Goal: Task Accomplishment & Management: Manage account settings

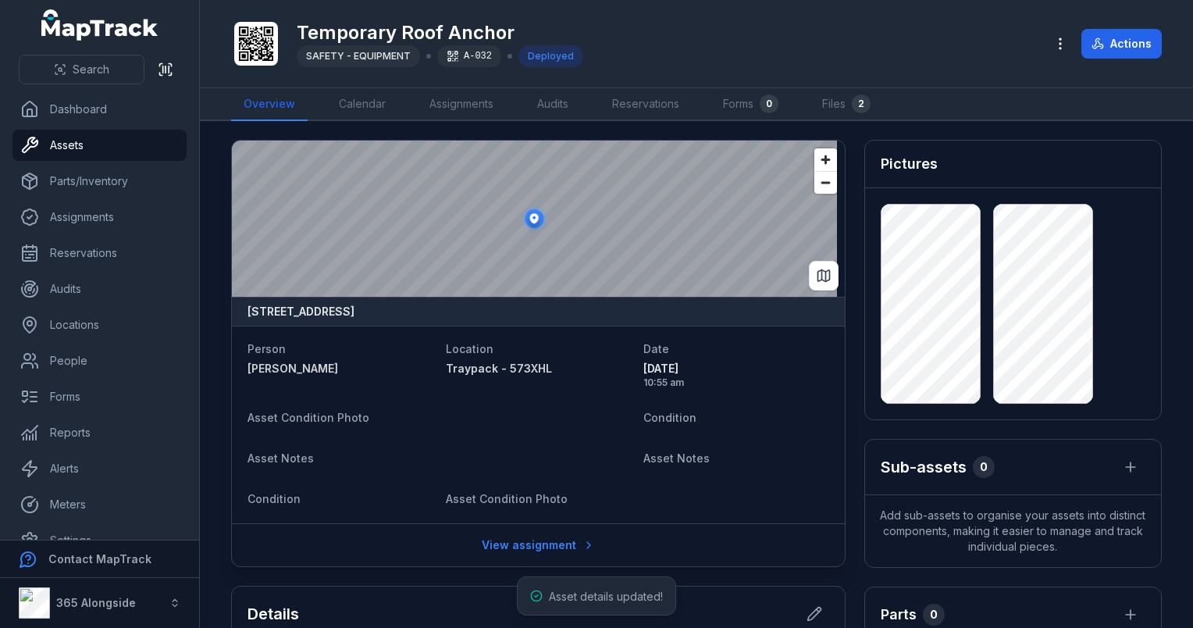
scroll to position [234, 0]
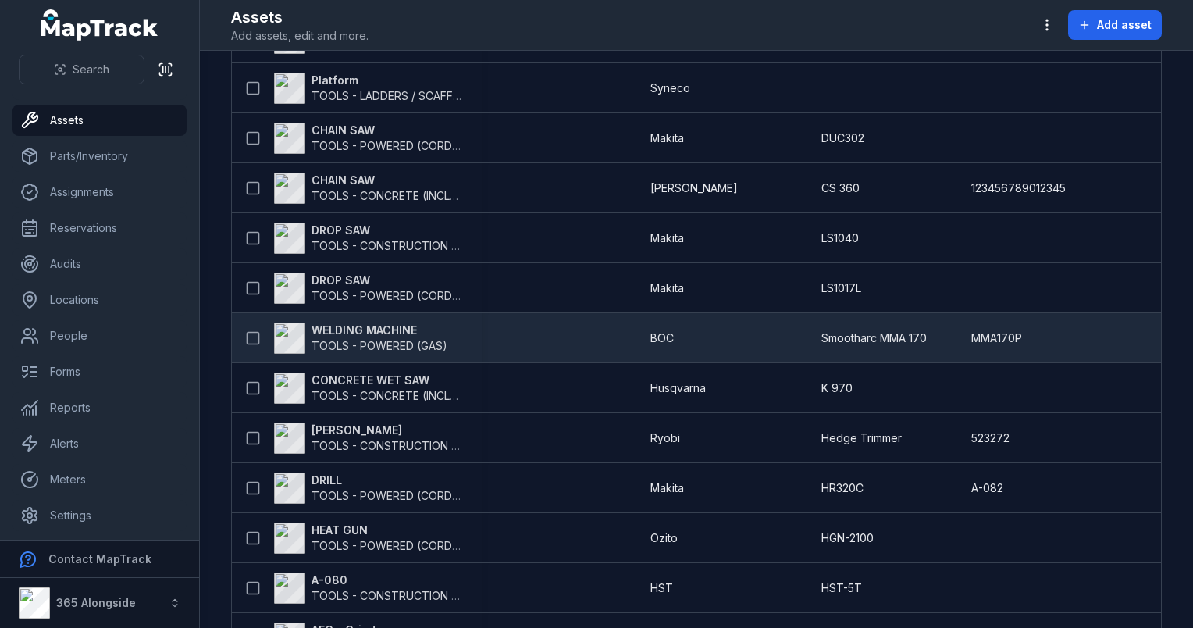
scroll to position [156, 0]
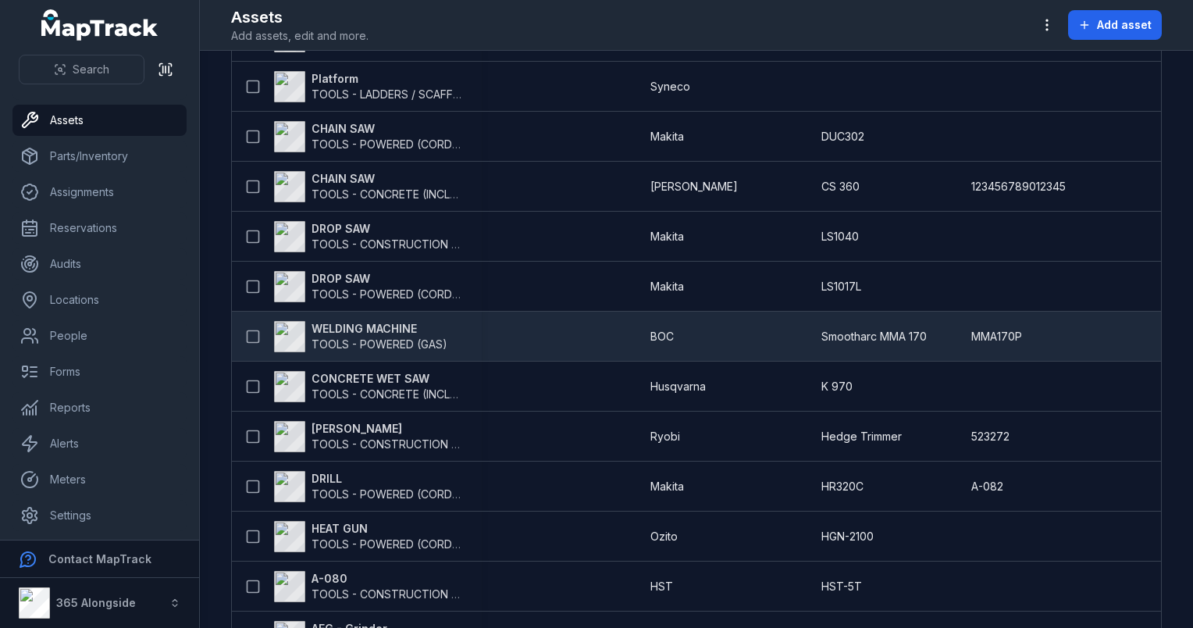
click at [410, 329] on strong "WELDING MACHINE" at bounding box center [379, 329] width 136 height 16
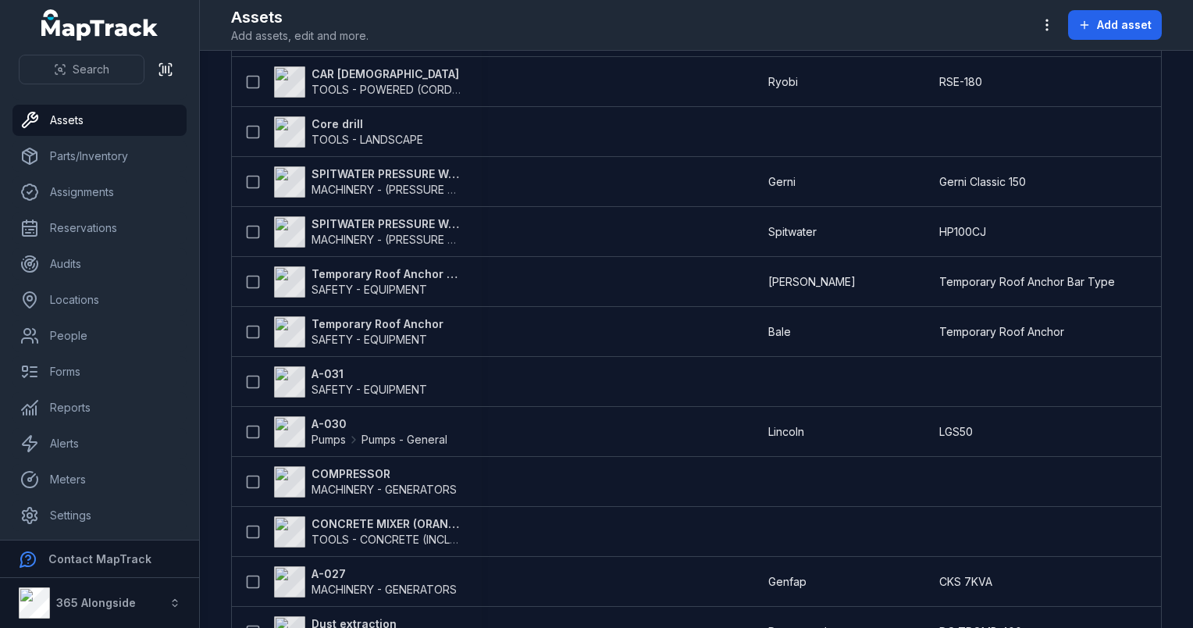
scroll to position [2674, 0]
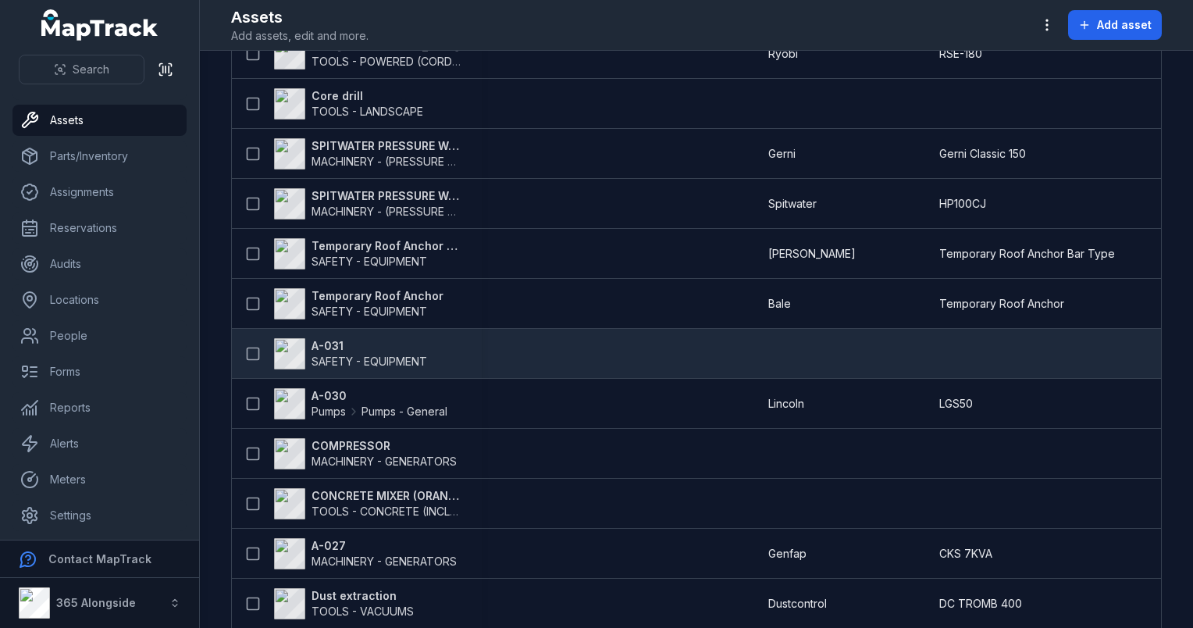
click at [389, 355] on span "SAFETY - EQUIPMENT" at bounding box center [369, 360] width 116 height 13
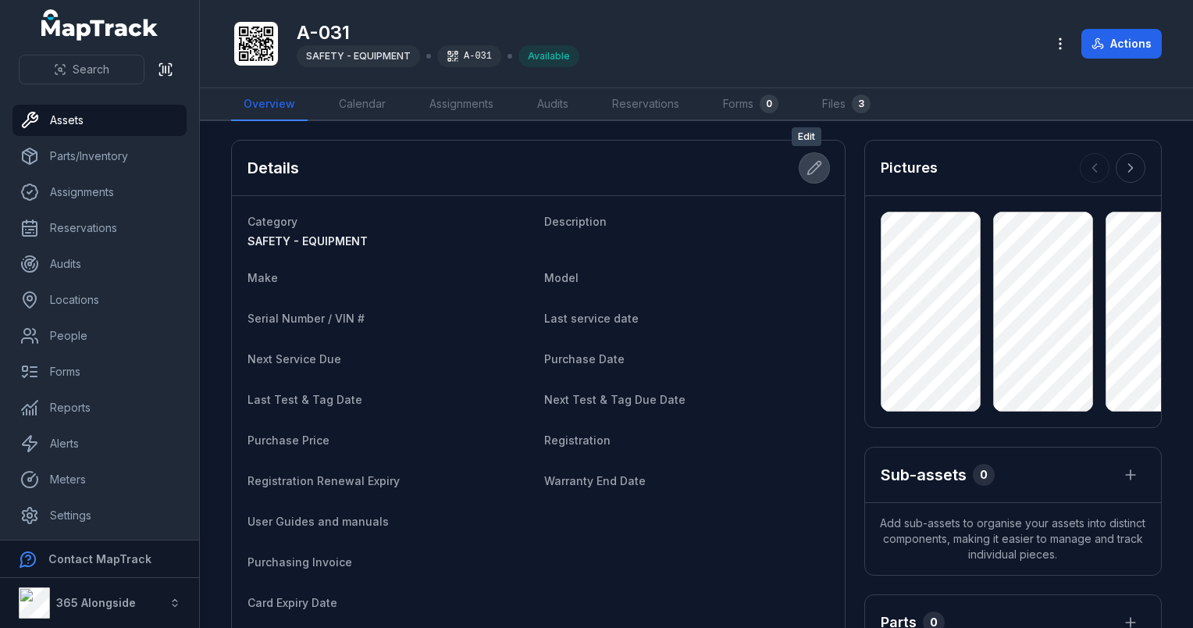
click at [806, 168] on icon at bounding box center [814, 168] width 16 height 16
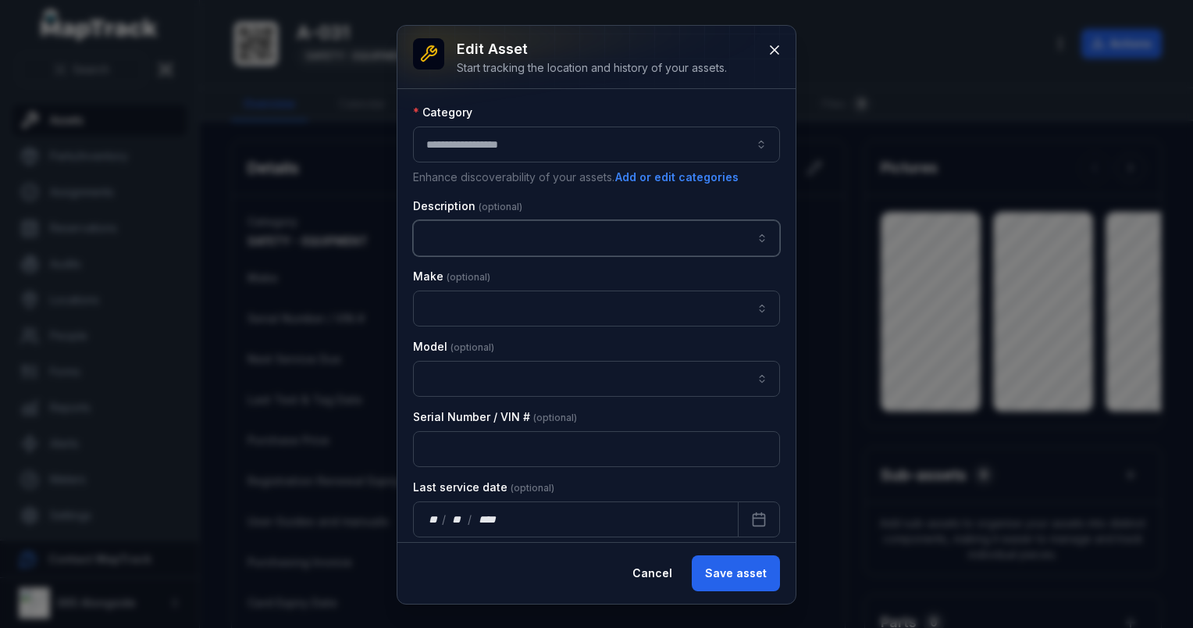
click at [470, 252] on input "asset-edit:description-label" at bounding box center [596, 238] width 367 height 36
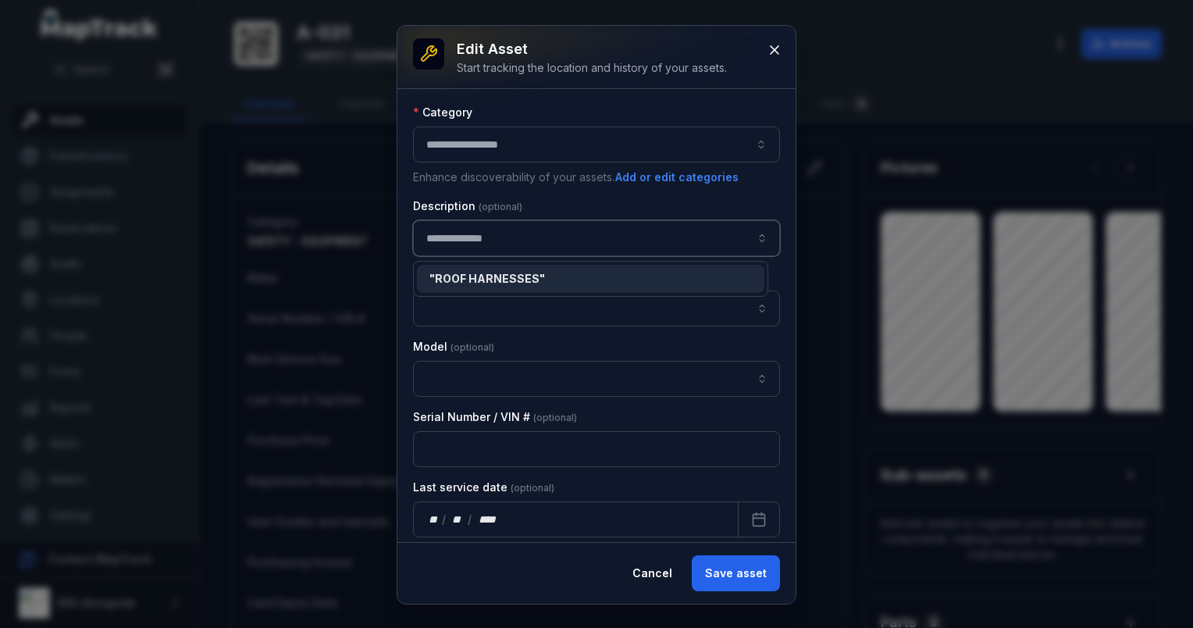
click at [521, 275] on span "" ROOF HARNESSES "" at bounding box center [487, 278] width 116 height 13
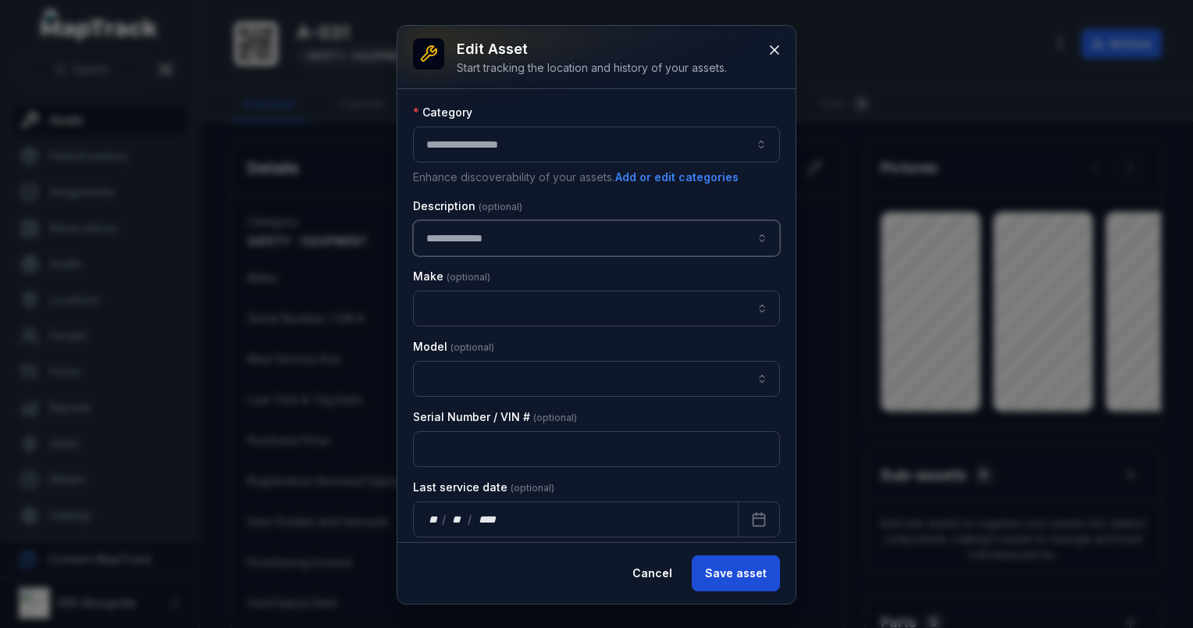
type input "**********"
click at [728, 578] on button "Save asset" at bounding box center [736, 573] width 88 height 36
